Goal: Task Accomplishment & Management: Complete application form

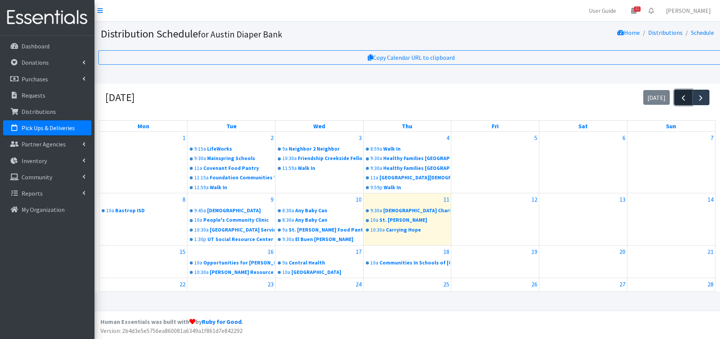
click at [683, 99] on span "button" at bounding box center [683, 97] width 9 height 9
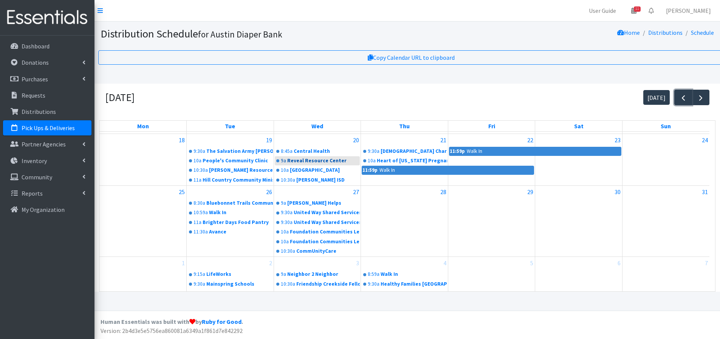
scroll to position [196, 0]
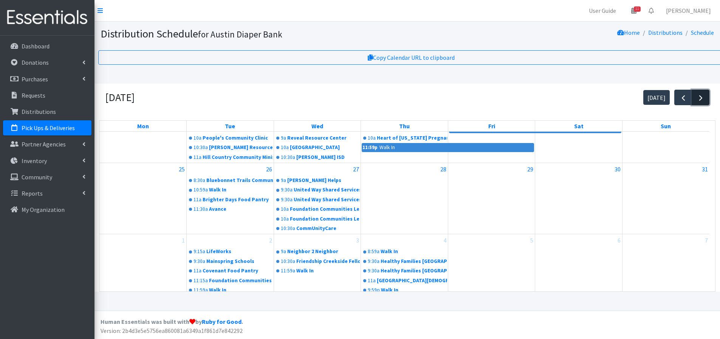
click at [699, 97] on span "button" at bounding box center [700, 97] width 9 height 9
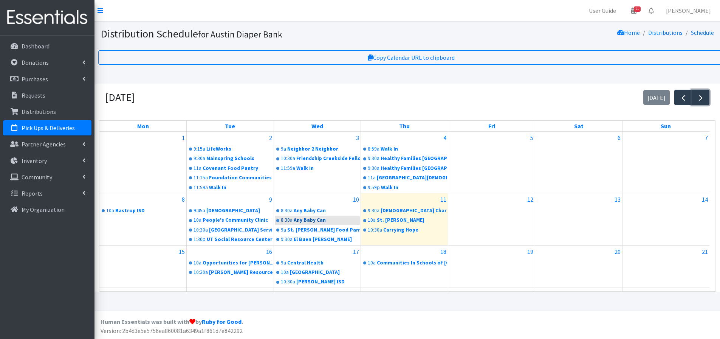
scroll to position [67, 0]
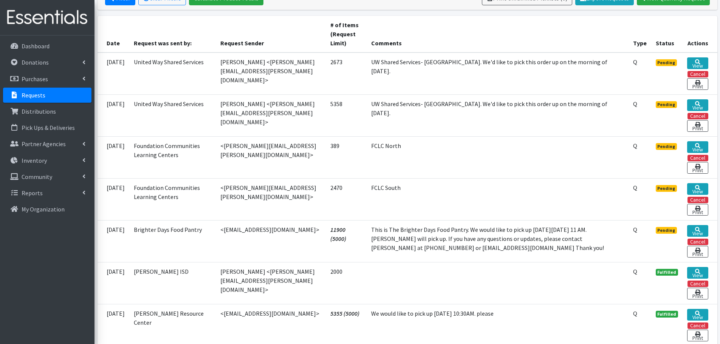
scroll to position [189, 0]
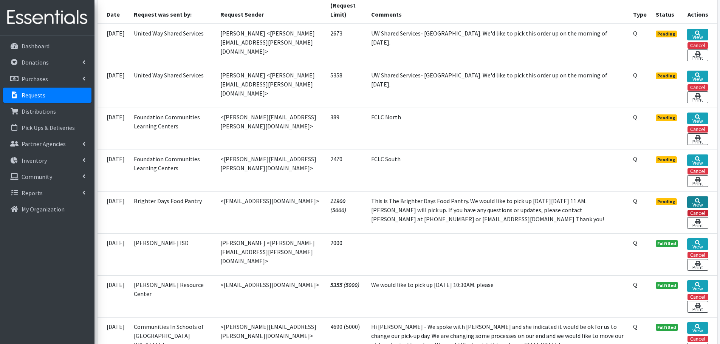
click at [701, 204] on link "View" at bounding box center [697, 203] width 21 height 12
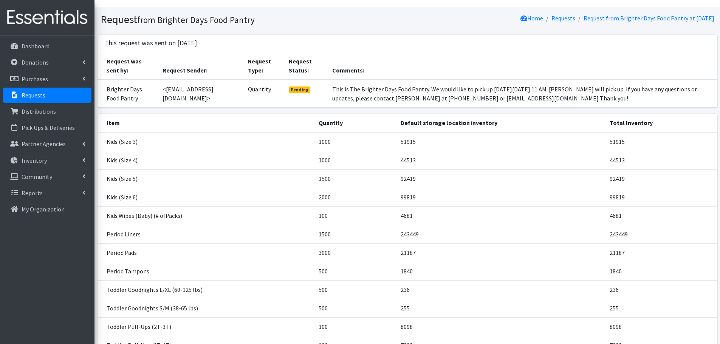
scroll to position [120, 0]
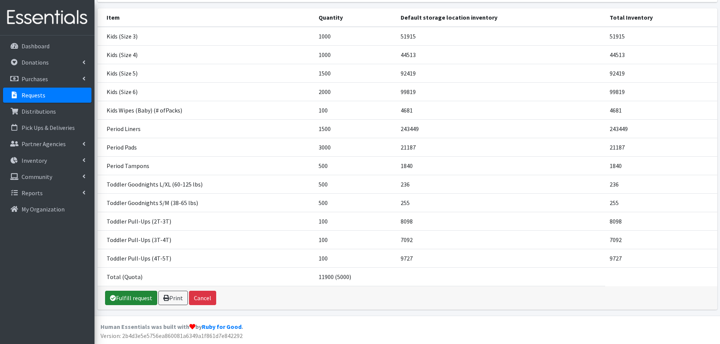
click at [123, 302] on link "Fulfill request" at bounding box center [131, 298] width 52 height 14
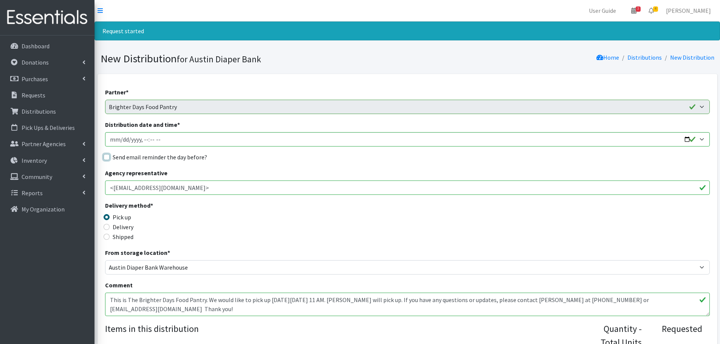
click at [107, 158] on input "Send email reminder the day before?" at bounding box center [107, 157] width 6 height 6
checkbox input "true"
click at [689, 140] on input "Distribution date and time *" at bounding box center [407, 139] width 605 height 14
type input "2025-09-23T11:00"
click at [343, 240] on div "Delivery method * Pick up Delivery Shipped Shipping cost" at bounding box center [407, 224] width 605 height 47
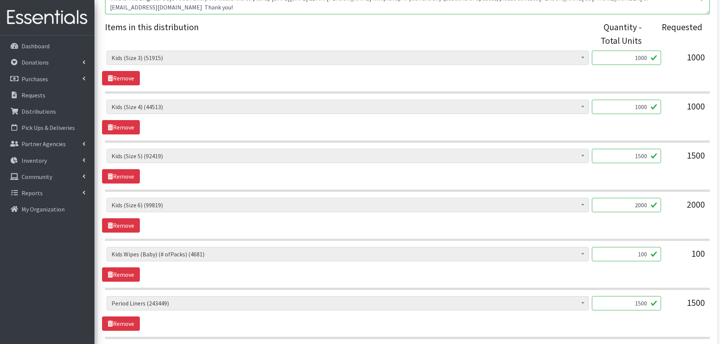
scroll to position [302, 0]
drag, startPoint x: 639, startPoint y: 157, endPoint x: 672, endPoint y: 157, distance: 32.5
click at [672, 157] on div "Baby Formula (442) Kids (Newborn) (13896) Kids (Preemie) (261) Kids (Size 1) (6…" at bounding box center [408, 159] width 602 height 20
type input "1000"
drag, startPoint x: 630, startPoint y: 205, endPoint x: 839, endPoint y: 210, distance: 209.9
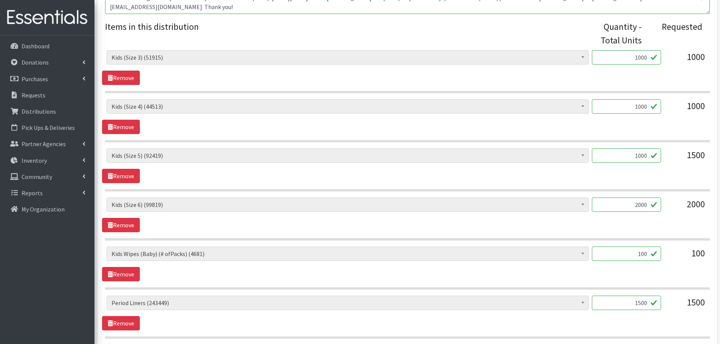
click at [720, 210] on html "User Guide 3 3 Pick-ups remaining this week View Calendar 4 4 Requests 0 Partne…" at bounding box center [360, 240] width 720 height 1084
type input "1000"
click at [619, 228] on div "Baby Formula (442) Kids (Newborn) (13896) Kids (Preemie) (261) Kids (Size 1) (6…" at bounding box center [407, 215] width 611 height 35
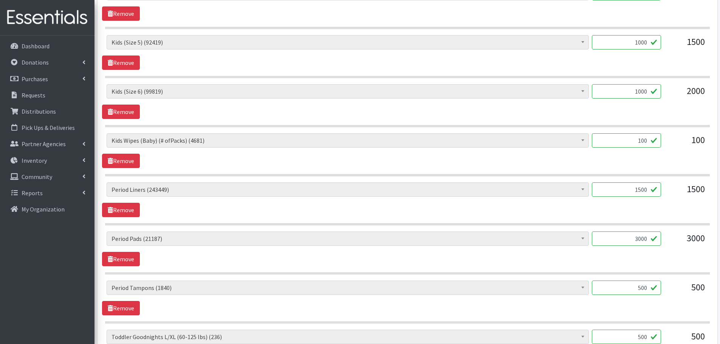
scroll to position [454, 0]
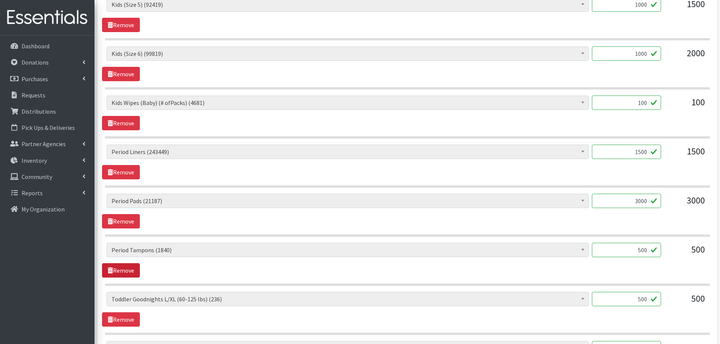
click at [115, 273] on link "Remove" at bounding box center [121, 271] width 38 height 14
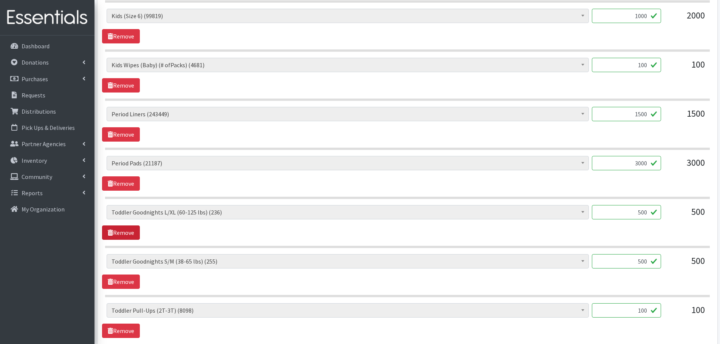
click at [116, 235] on link "Remove" at bounding box center [121, 233] width 38 height 14
click at [123, 234] on link "Remove" at bounding box center [121, 233] width 38 height 14
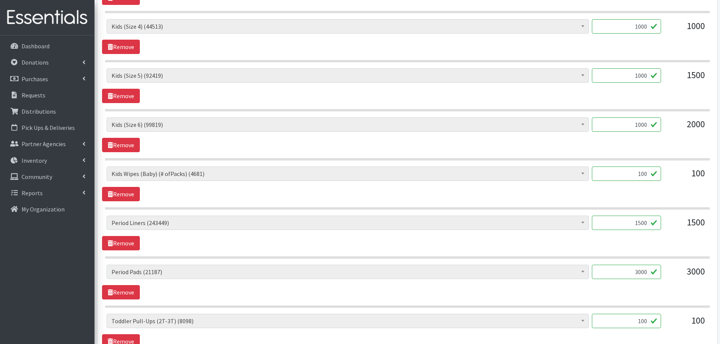
scroll to position [378, 0]
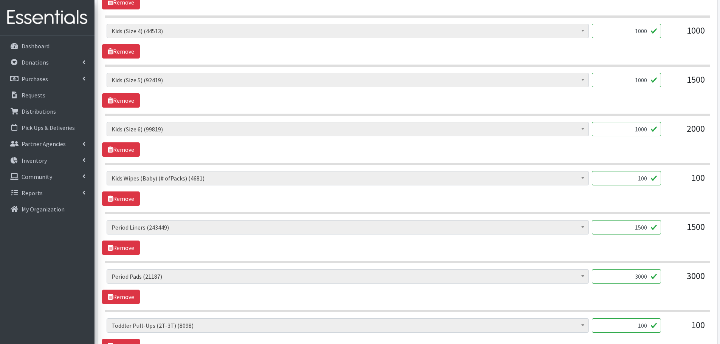
drag, startPoint x: 631, startPoint y: 177, endPoint x: 657, endPoint y: 179, distance: 26.5
click at [657, 179] on input "100" at bounding box center [626, 178] width 69 height 14
type input "80"
click at [647, 195] on div "Baby Formula (442) Kids (Newborn) (13896) Kids (Preemie) (261) Kids (Size 1) (6…" at bounding box center [407, 188] width 611 height 35
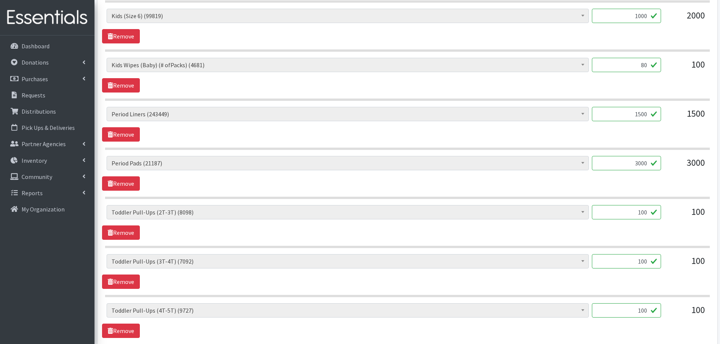
scroll to position [592, 0]
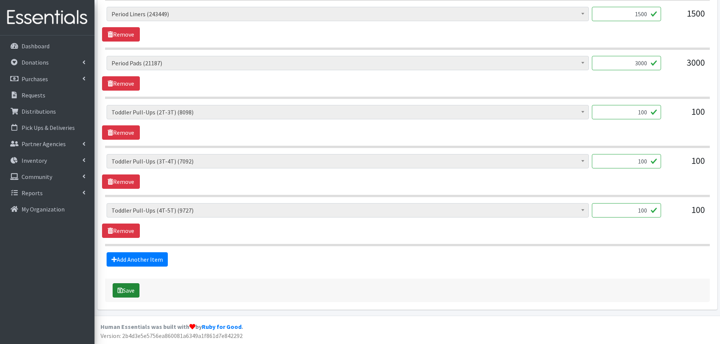
click at [123, 292] on button "Save" at bounding box center [126, 291] width 27 height 14
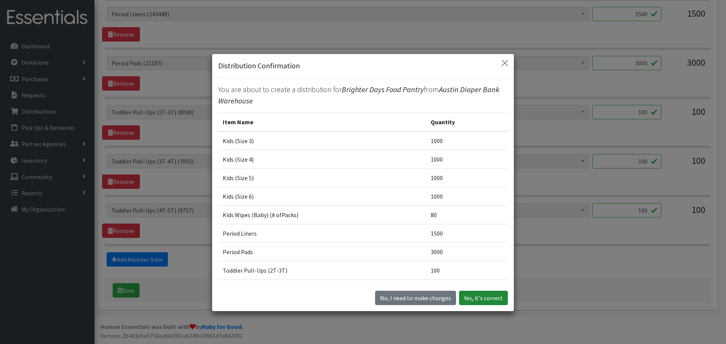
click at [478, 302] on button "Yes, it's correct" at bounding box center [483, 298] width 49 height 14
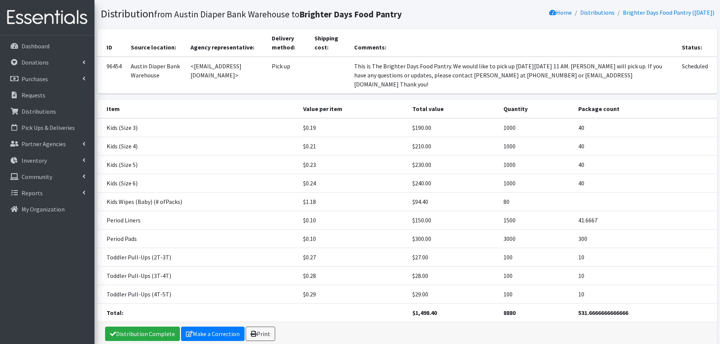
scroll to position [81, 0]
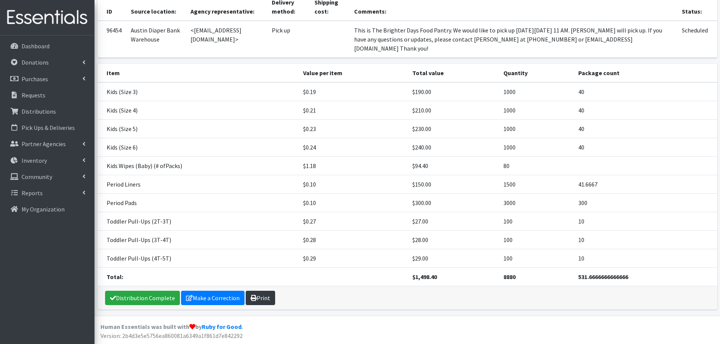
click at [259, 296] on link "Print" at bounding box center [260, 298] width 29 height 14
click at [39, 96] on p "Requests" at bounding box center [34, 96] width 24 height 8
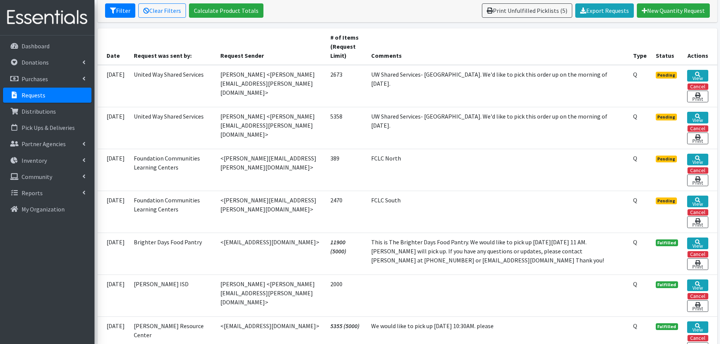
scroll to position [151, 0]
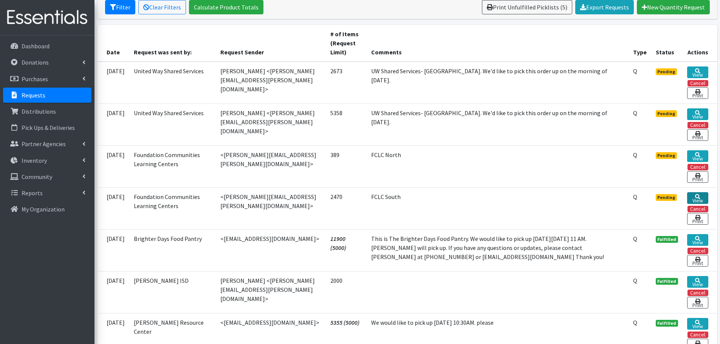
click at [695, 199] on link "View" at bounding box center [697, 198] width 21 height 12
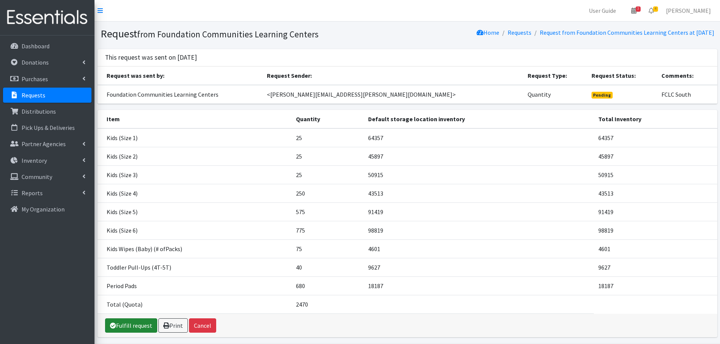
click at [141, 325] on link "Fulfill request" at bounding box center [131, 326] width 52 height 14
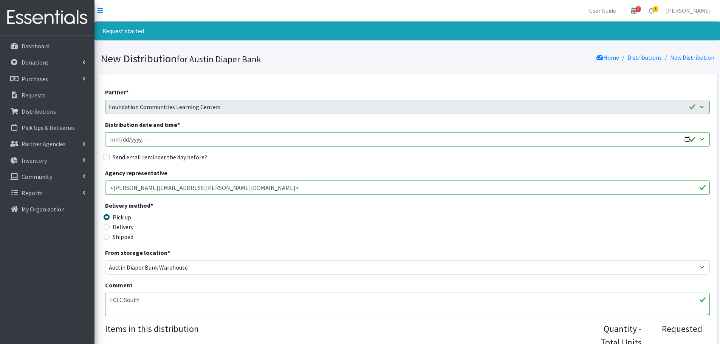
click at [686, 140] on input "Distribution date and time *" at bounding box center [407, 139] width 605 height 14
click at [144, 141] on input "Distribution date and time *" at bounding box center [407, 139] width 605 height 14
type input "2025-09-24T10:00"
click at [108, 157] on input "Send email reminder the day before?" at bounding box center [107, 157] width 6 height 6
checkbox input "true"
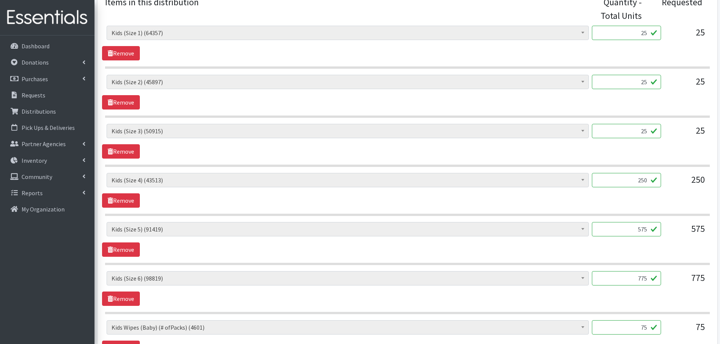
scroll to position [340, 0]
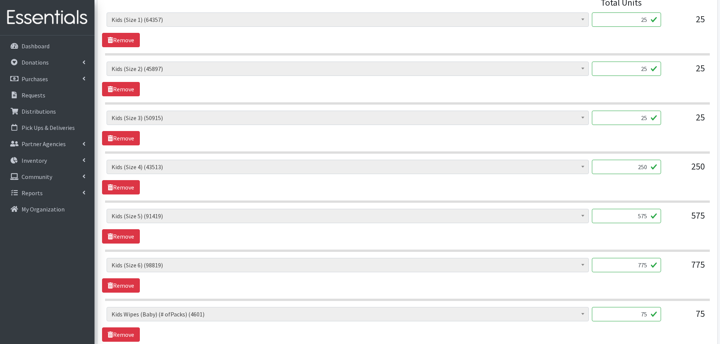
drag, startPoint x: 636, startPoint y: 314, endPoint x: 673, endPoint y: 316, distance: 37.1
click at [673, 316] on div "Baby Formula (442) Kids (Newborn) (13896) Kids (Preemie) (261) Kids (Size 1) (6…" at bounding box center [408, 317] width 602 height 20
type input "34"
click at [673, 316] on div "75" at bounding box center [686, 317] width 38 height 20
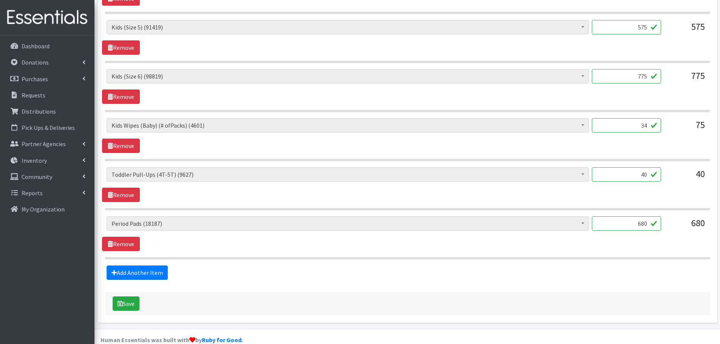
scroll to position [543, 0]
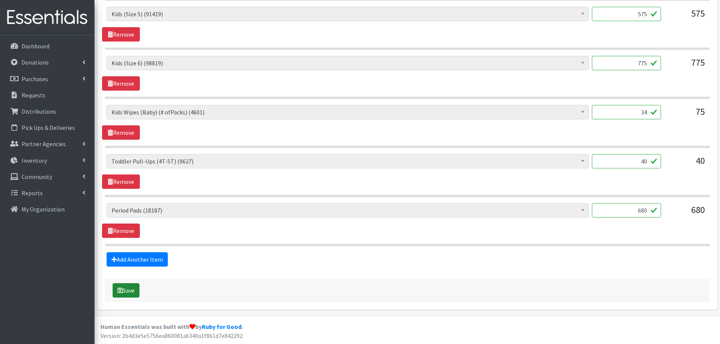
click at [131, 294] on button "Save" at bounding box center [126, 291] width 27 height 14
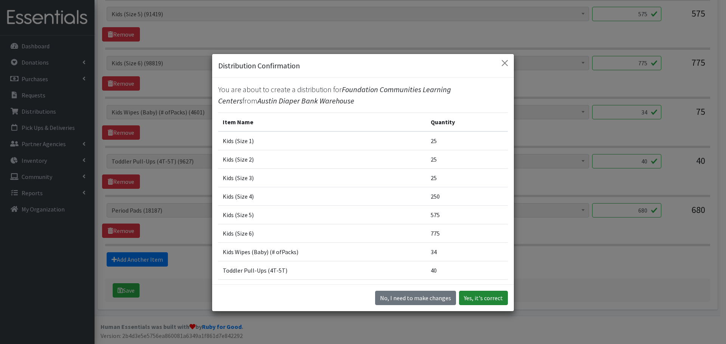
click at [478, 297] on button "Yes, it's correct" at bounding box center [483, 298] width 49 height 14
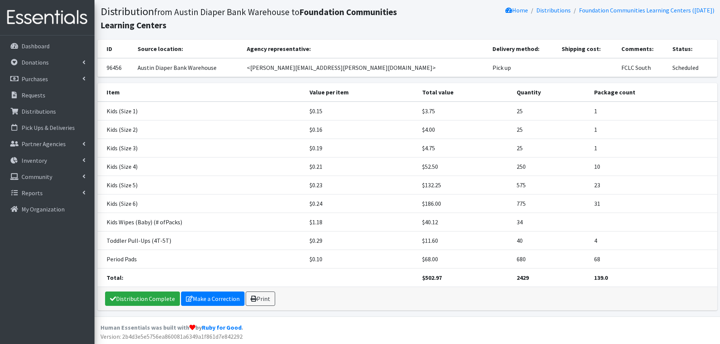
scroll to position [48, 0]
click at [268, 297] on link "Print" at bounding box center [260, 298] width 29 height 14
click at [39, 100] on link "Requests" at bounding box center [47, 95] width 88 height 15
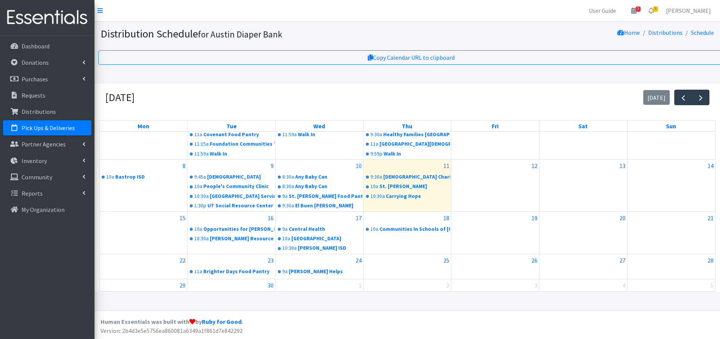
scroll to position [67, 0]
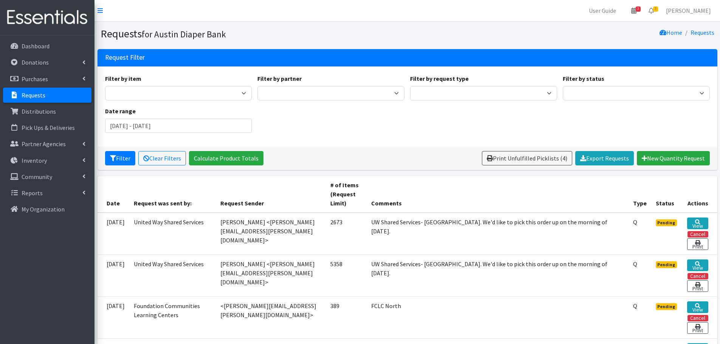
scroll to position [189, 0]
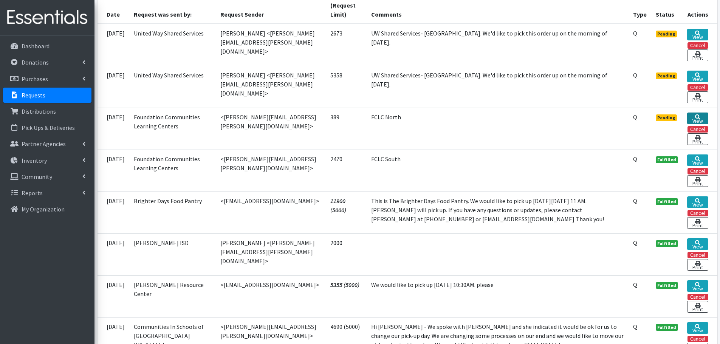
click at [698, 119] on link "View" at bounding box center [697, 119] width 21 height 12
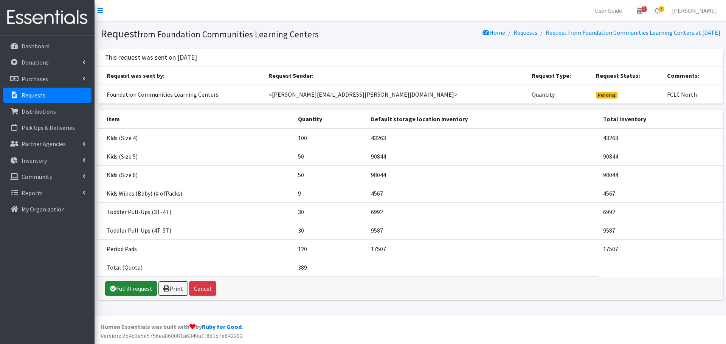
click at [139, 294] on link "Fulfill request" at bounding box center [131, 289] width 52 height 14
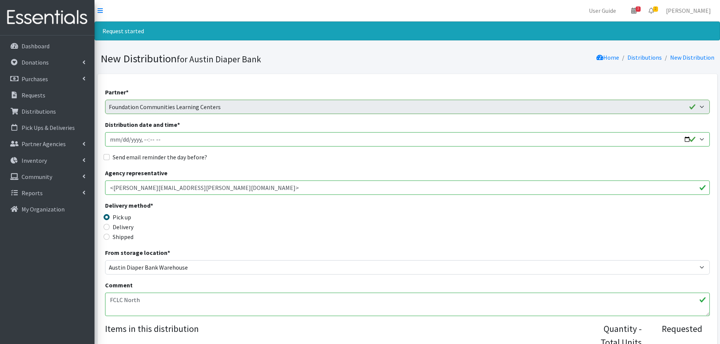
click at [123, 141] on input "Distribution date and time *" at bounding box center [407, 139] width 605 height 14
type input "[DATE]T10:00"
click at [105, 157] on input "Send email reminder the day before?" at bounding box center [107, 157] width 6 height 6
checkbox input "true"
click at [283, 228] on div "Delivery method * Pick up Delivery Shipped Shipping cost" at bounding box center [407, 224] width 605 height 47
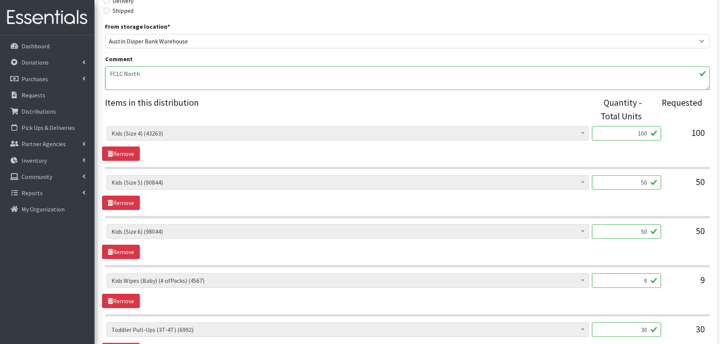
scroll to position [227, 0]
drag, startPoint x: 639, startPoint y: 279, endPoint x: 671, endPoint y: 282, distance: 31.9
click at [671, 282] on div "Baby Formula (442) Kids (Newborn) (13896) Kids ([MEDICAL_DATA]) (261) Kids (Siz…" at bounding box center [408, 283] width 602 height 20
type input "4"
click at [671, 282] on div "9" at bounding box center [686, 283] width 38 height 20
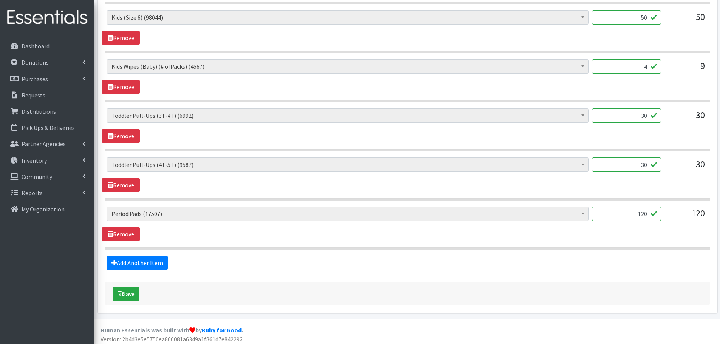
scroll to position [444, 0]
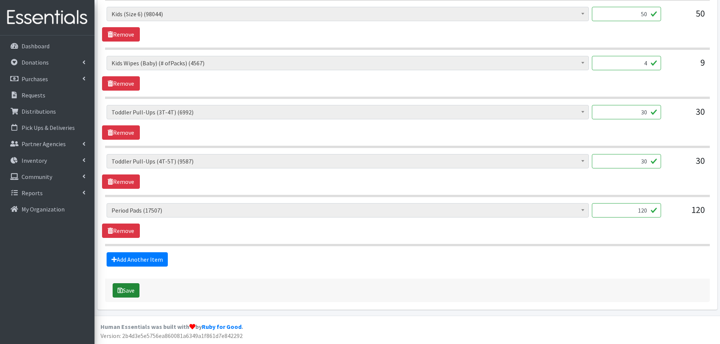
click at [121, 291] on icon "submit" at bounding box center [120, 291] width 5 height 6
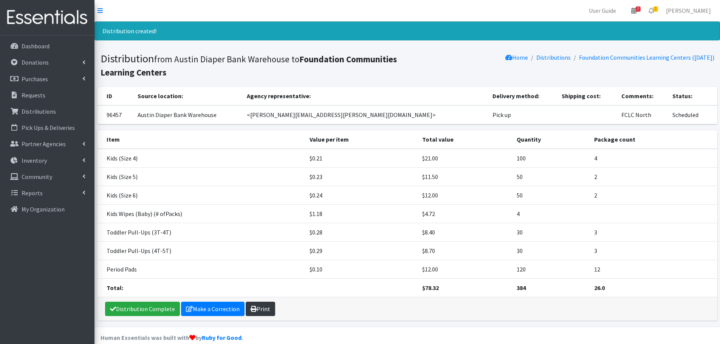
click at [261, 311] on link "Print" at bounding box center [260, 309] width 29 height 14
click at [25, 99] on link "Requests" at bounding box center [47, 95] width 88 height 15
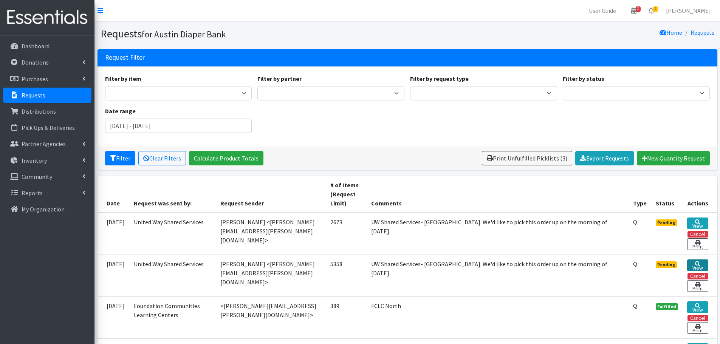
click at [698, 265] on link "View" at bounding box center [697, 266] width 21 height 12
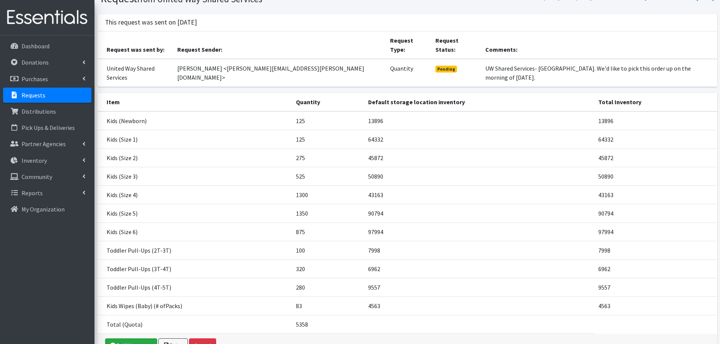
scroll to position [65, 0]
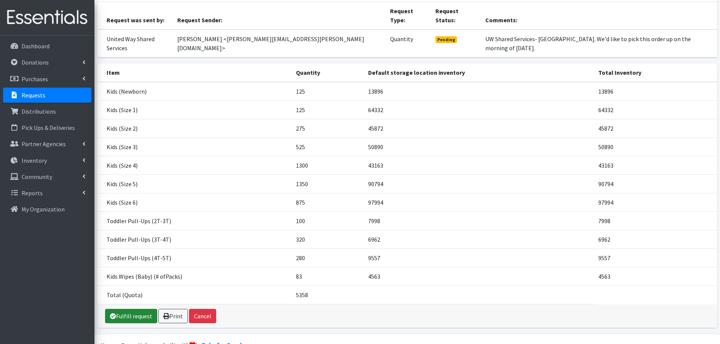
click at [123, 309] on link "Fulfill request" at bounding box center [131, 316] width 52 height 14
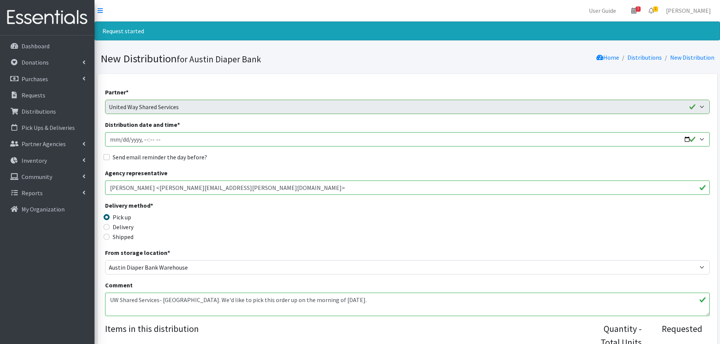
click at [687, 138] on input "Distribution date and time *" at bounding box center [407, 139] width 605 height 14
type input "[DATE]T23:59"
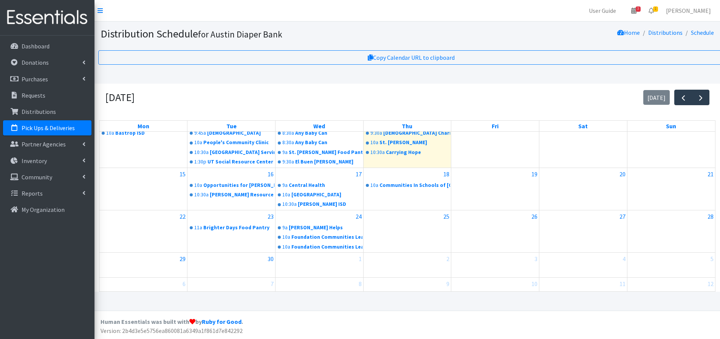
scroll to position [84, 0]
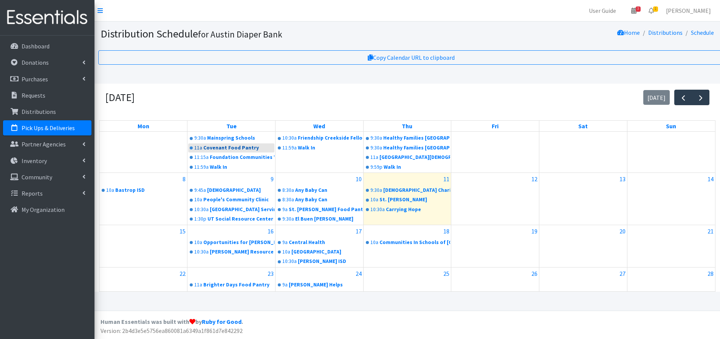
scroll to position [38, 0]
